Goal: Information Seeking & Learning: Check status

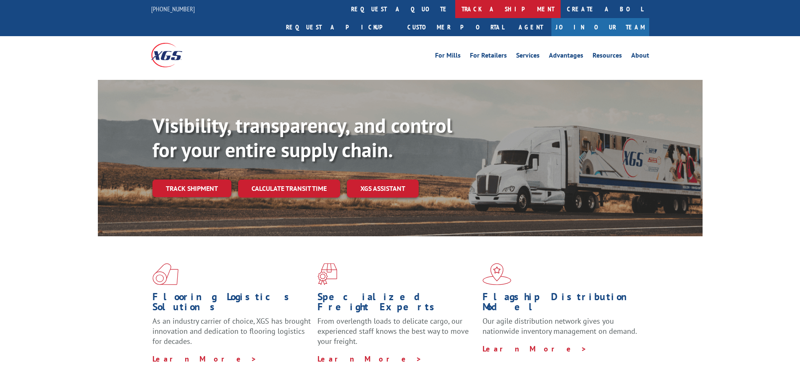
click at [455, 9] on link "track a shipment" at bounding box center [507, 9] width 105 height 18
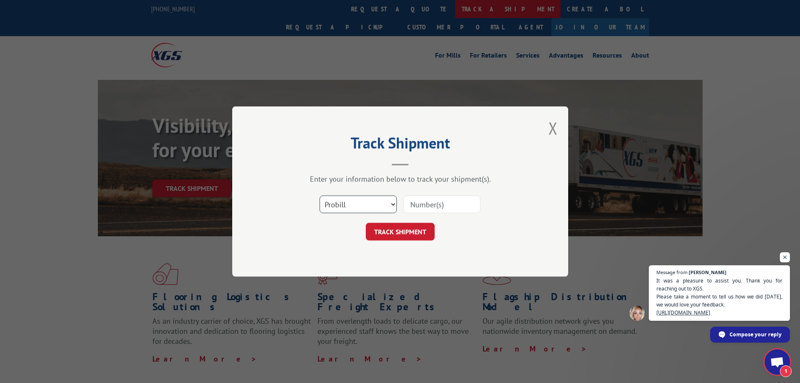
scroll to position [72, 0]
click at [364, 202] on select "Select category... Probill BOL PO" at bounding box center [358, 204] width 77 height 18
select select "po"
click at [320, 195] on select "Select category... Probill BOL PO" at bounding box center [358, 204] width 77 height 18
click at [419, 204] on input at bounding box center [441, 204] width 77 height 18
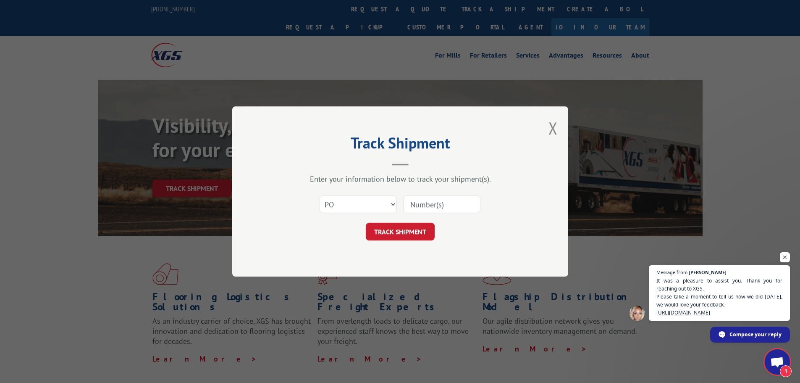
paste input "297307053"
type input "297307053"
click at [401, 229] on button "TRACK SHIPMENT" at bounding box center [400, 232] width 69 height 18
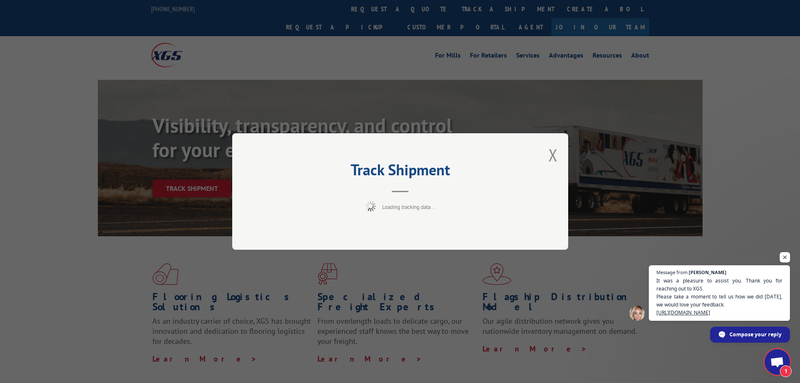
click at [781, 252] on span "Open chat" at bounding box center [785, 257] width 10 height 10
